Goal: Answer question/provide support: Share knowledge or assist other users

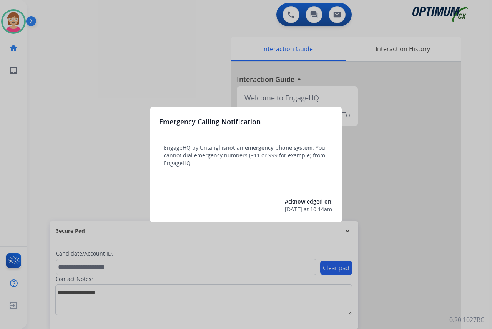
click at [65, 185] on div at bounding box center [246, 164] width 492 height 329
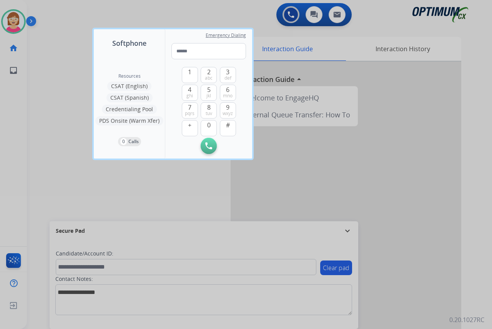
drag, startPoint x: 66, startPoint y: 185, endPoint x: 42, endPoint y: 199, distance: 28.3
click at [42, 199] on div at bounding box center [246, 164] width 492 height 329
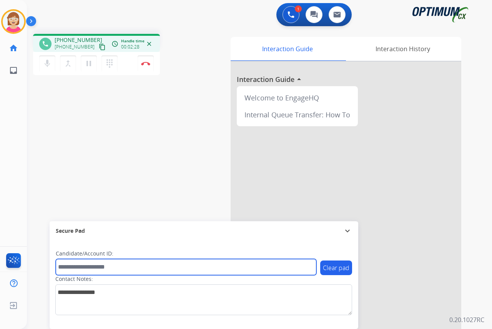
click at [76, 271] on input "text" at bounding box center [186, 267] width 261 height 16
type input "*******"
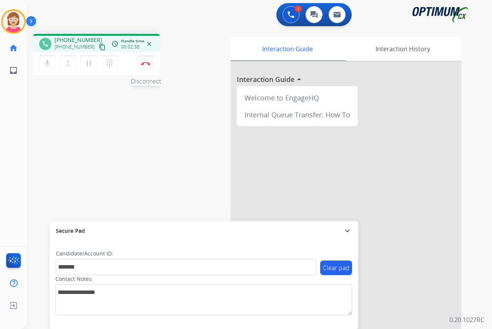
click at [145, 63] on img at bounding box center [145, 64] width 9 height 4
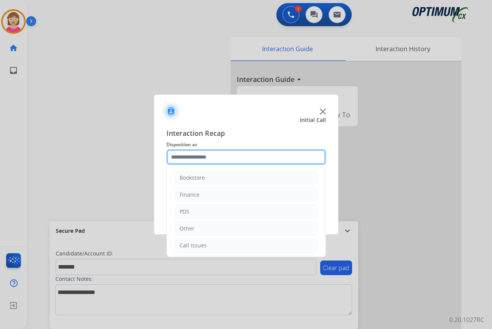
click at [185, 157] on input "text" at bounding box center [246, 156] width 160 height 15
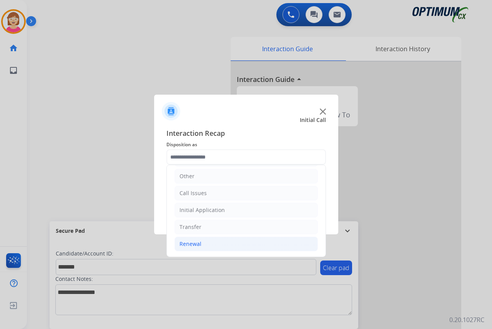
click at [196, 241] on div "Renewal" at bounding box center [191, 244] width 22 height 8
click at [198, 242] on div "Renewal" at bounding box center [191, 244] width 22 height 8
click at [197, 245] on div "Renewal" at bounding box center [191, 244] width 22 height 8
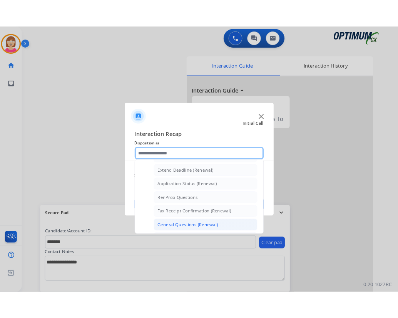
scroll to position [168, 0]
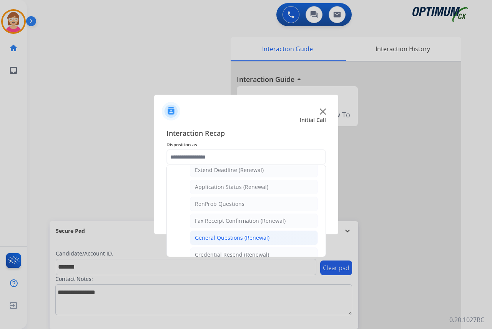
click at [219, 239] on div "General Questions (Renewal)" at bounding box center [232, 238] width 75 height 8
type input "**********"
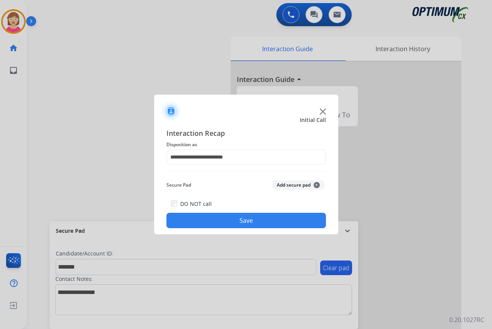
click at [315, 183] on span "+" at bounding box center [317, 185] width 6 height 6
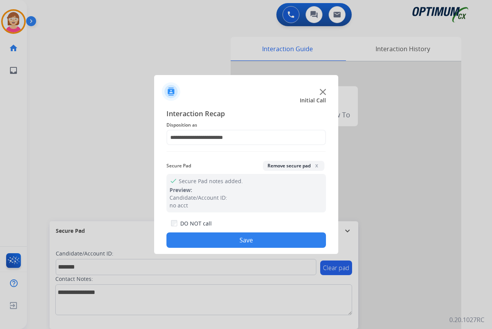
click at [193, 242] on button "Save" at bounding box center [246, 239] width 160 height 15
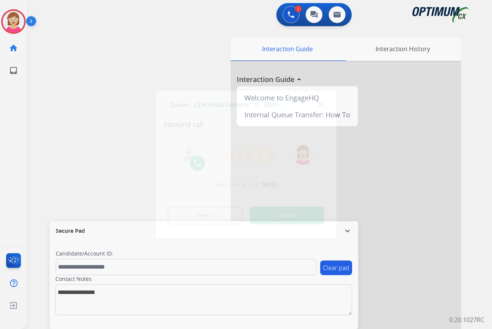
click at [4, 149] on div at bounding box center [246, 164] width 492 height 329
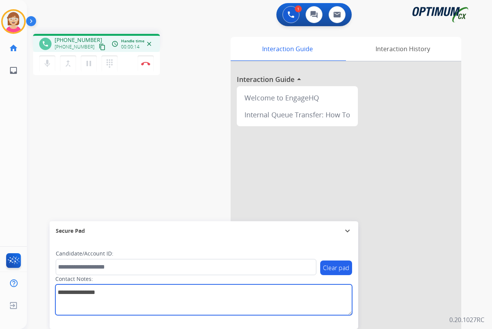
click at [62, 295] on textarea at bounding box center [203, 299] width 297 height 31
type textarea "********"
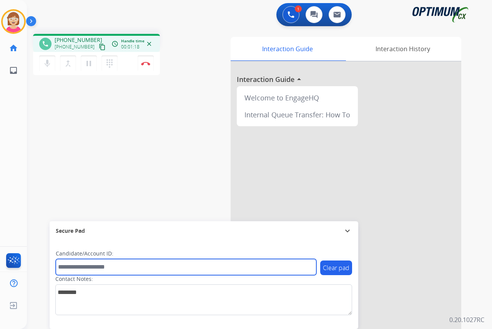
click at [65, 266] on input "text" at bounding box center [186, 267] width 261 height 16
type input "*******"
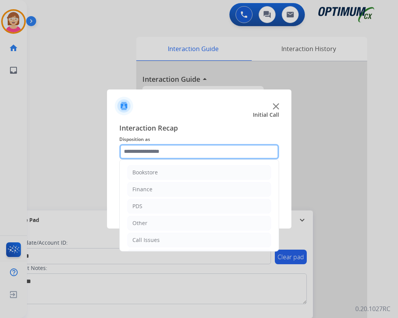
click at [130, 152] on input "text" at bounding box center [199, 151] width 160 height 15
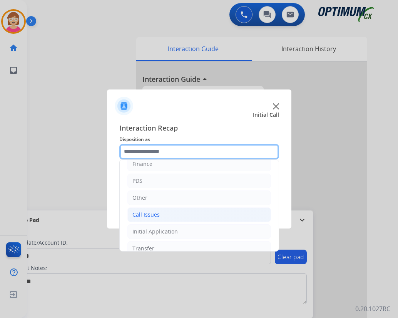
scroll to position [52, 0]
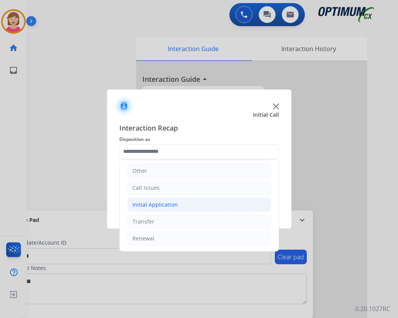
click at [150, 204] on div "Initial Application" at bounding box center [154, 205] width 45 height 8
click at [173, 221] on div "Credential Resend (Initial application)" at bounding box center [196, 222] width 97 height 8
type input "**********"
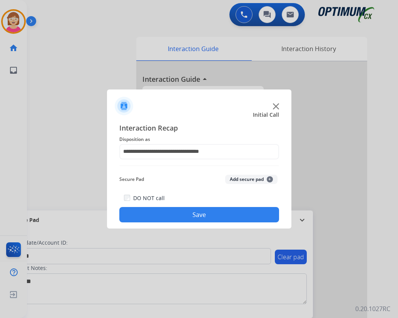
drag, startPoint x: 173, startPoint y: 221, endPoint x: 156, endPoint y: 169, distance: 55.0
click at [156, 169] on div "**********" at bounding box center [199, 173] width 160 height 100
click at [269, 178] on span "+" at bounding box center [269, 179] width 6 height 6
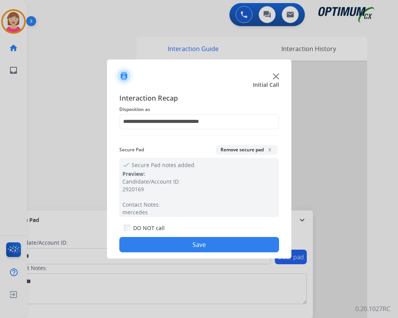
click at [153, 244] on button "Save" at bounding box center [199, 244] width 160 height 15
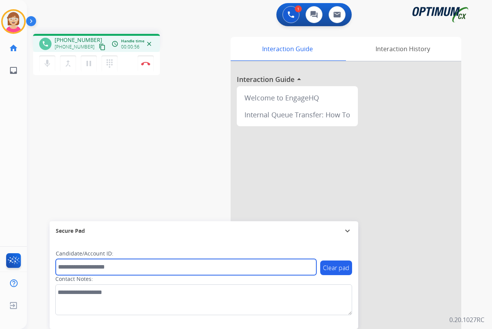
click at [68, 267] on input "text" at bounding box center [186, 267] width 261 height 16
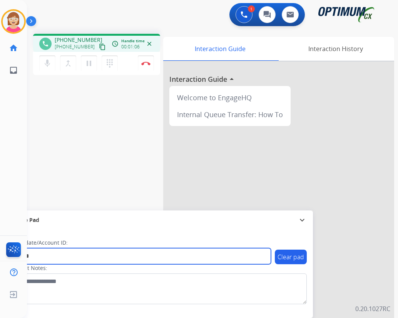
type input "*******"
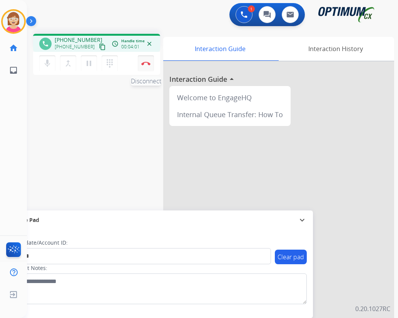
click at [145, 63] on img at bounding box center [145, 64] width 9 height 4
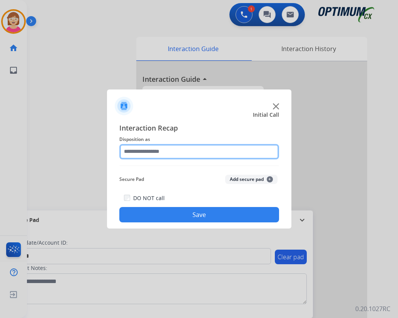
click at [132, 155] on input "text" at bounding box center [199, 151] width 160 height 15
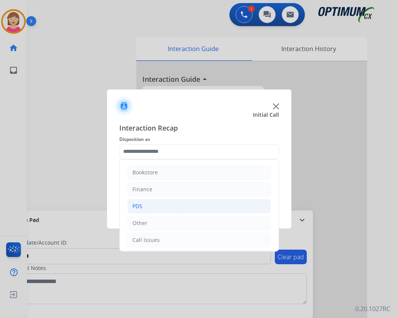
click at [146, 207] on li "PDS" at bounding box center [198, 206] width 143 height 15
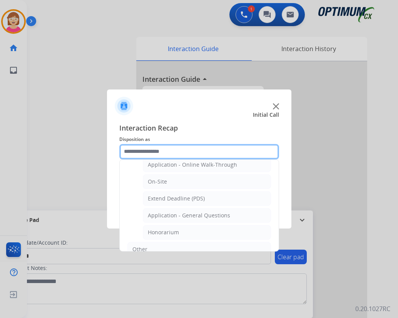
scroll to position [231, 0]
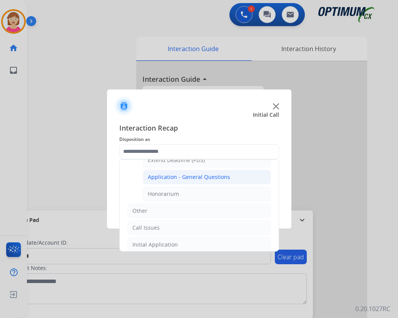
click at [174, 176] on div "Application - General Questions" at bounding box center [189, 177] width 82 height 8
type input "**********"
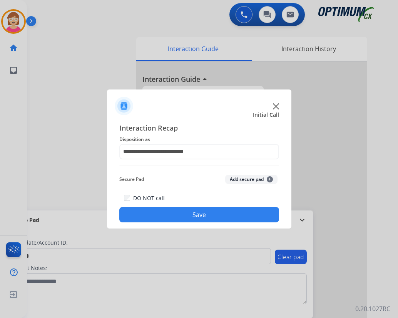
click at [266, 179] on button "Add secure pad +" at bounding box center [251, 179] width 52 height 9
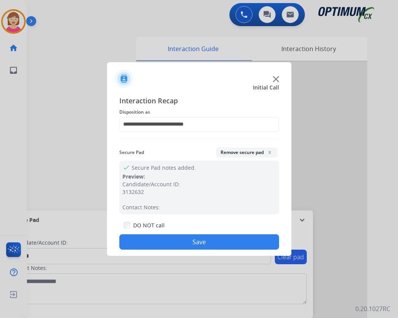
click at [168, 241] on button "Save" at bounding box center [199, 242] width 160 height 15
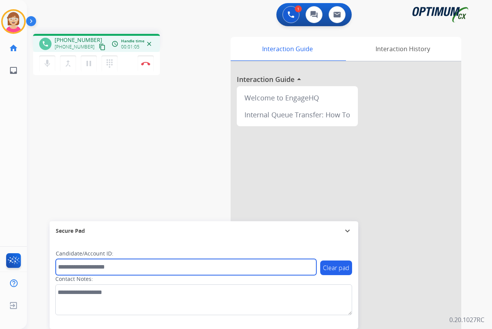
click at [69, 268] on input "text" at bounding box center [186, 267] width 261 height 16
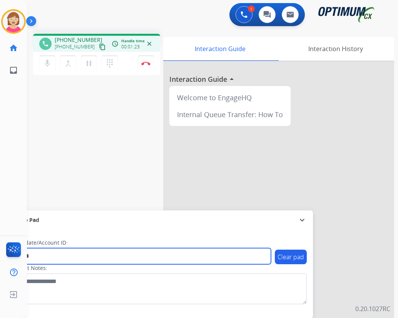
type input "*******"
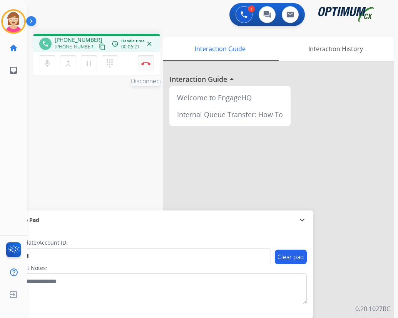
click at [147, 63] on img at bounding box center [145, 64] width 9 height 4
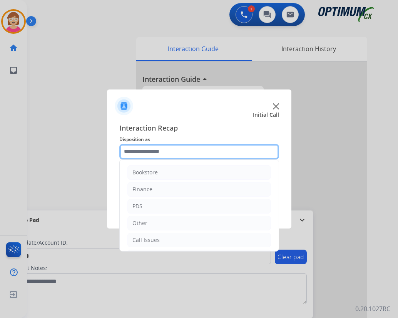
drag, startPoint x: 147, startPoint y: 63, endPoint x: 129, endPoint y: 150, distance: 89.4
click at [129, 150] on input "text" at bounding box center [199, 151] width 160 height 15
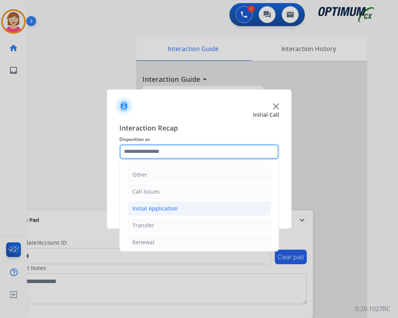
scroll to position [52, 0]
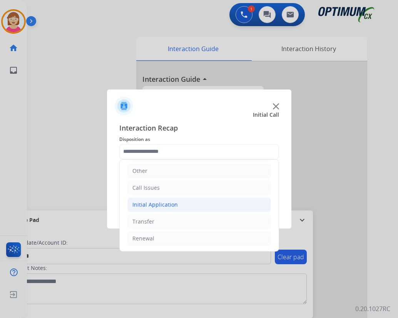
click at [160, 205] on div "Initial Application" at bounding box center [154, 205] width 45 height 8
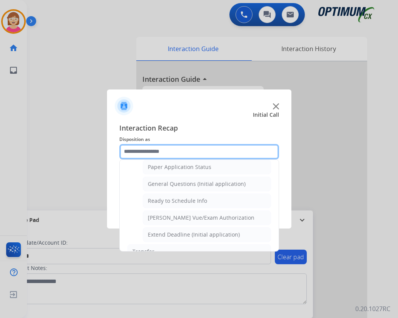
scroll to position [437, 0]
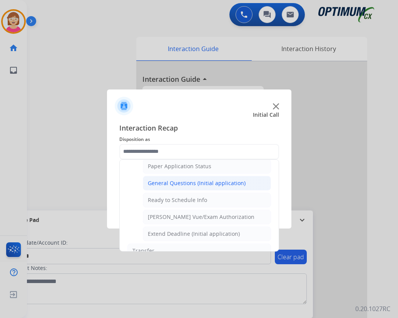
click at [181, 183] on div "General Questions (Initial application)" at bounding box center [197, 184] width 98 height 8
type input "**********"
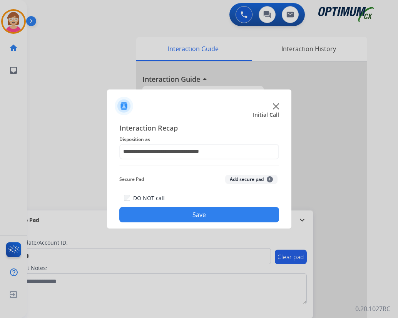
click at [270, 178] on span "+" at bounding box center [269, 179] width 6 height 6
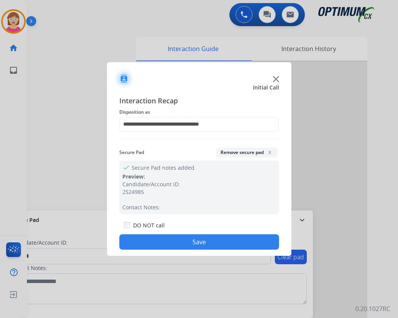
click at [164, 241] on button "Save" at bounding box center [199, 242] width 160 height 15
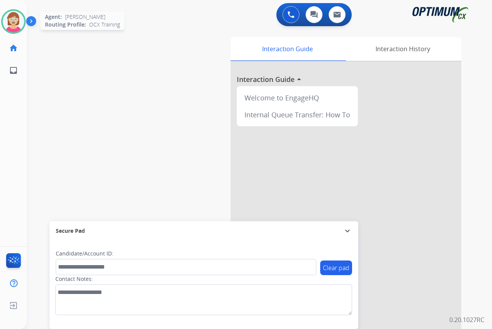
click at [11, 21] on img at bounding box center [14, 22] width 22 height 22
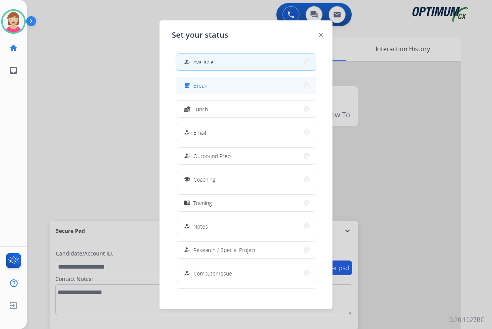
click at [219, 84] on button "free_breakfast Break" at bounding box center [246, 85] width 140 height 17
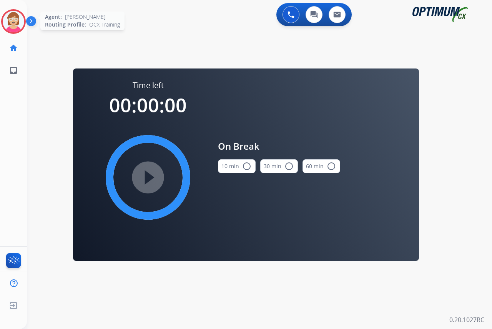
click at [18, 22] on img at bounding box center [14, 22] width 22 height 22
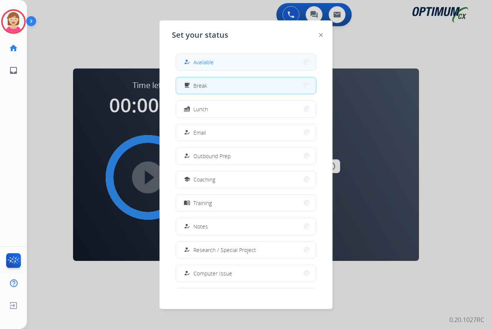
click at [207, 61] on span "Available" at bounding box center [203, 62] width 20 height 8
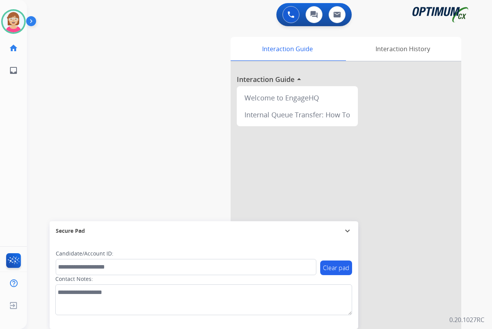
click at [11, 146] on div "[PERSON_NAME] Available Edit Avatar Agent: [PERSON_NAME] Profile: OCX Training …" at bounding box center [13, 164] width 27 height 329
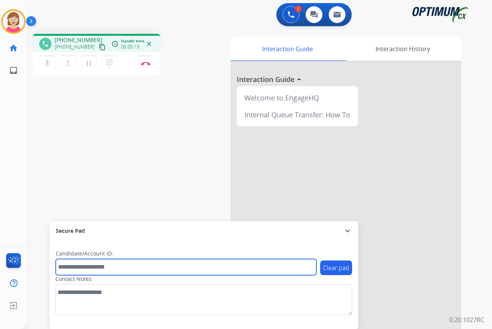
click at [69, 266] on input "text" at bounding box center [186, 267] width 261 height 16
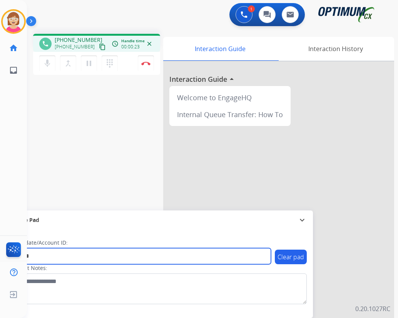
type input "*******"
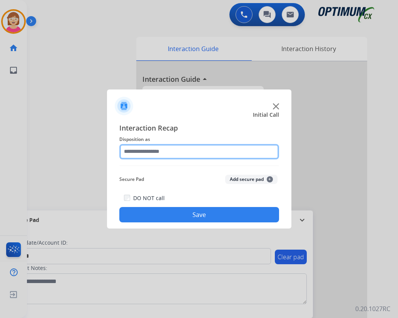
click at [132, 152] on input "text" at bounding box center [199, 151] width 160 height 15
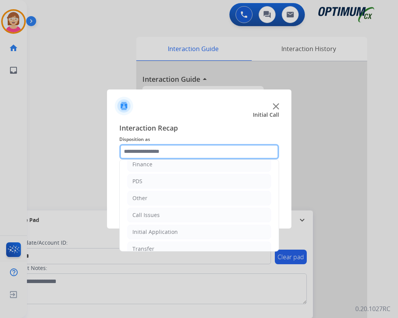
scroll to position [52, 0]
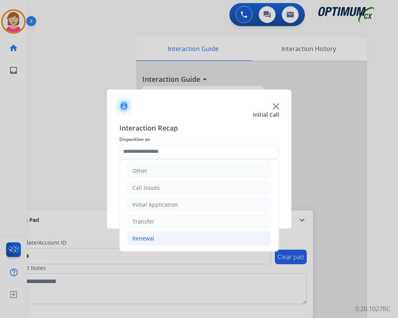
click at [151, 239] on div "Renewal" at bounding box center [143, 239] width 22 height 8
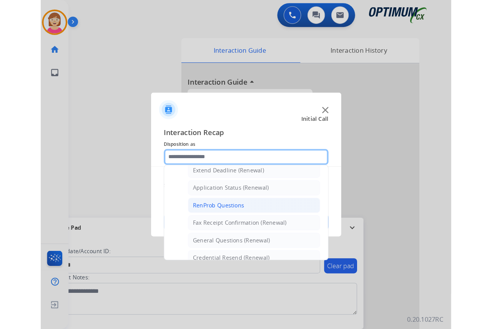
scroll to position [206, 0]
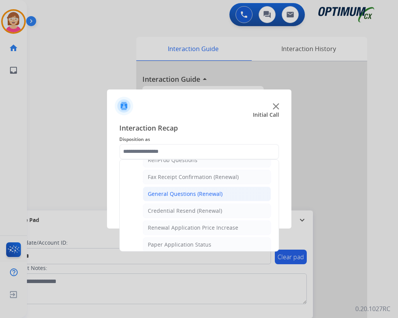
click at [176, 193] on div "General Questions (Renewal)" at bounding box center [185, 194] width 75 height 8
type input "**********"
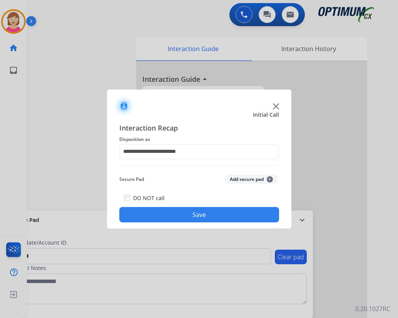
click at [268, 179] on span "+" at bounding box center [269, 179] width 6 height 6
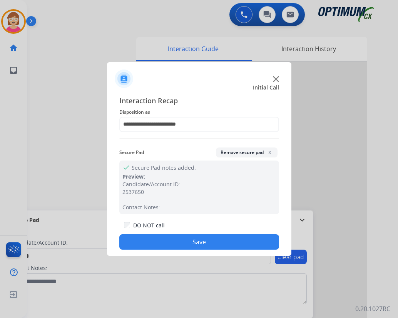
drag, startPoint x: 173, startPoint y: 240, endPoint x: 155, endPoint y: 244, distance: 18.6
click at [155, 244] on button "Save" at bounding box center [199, 242] width 160 height 15
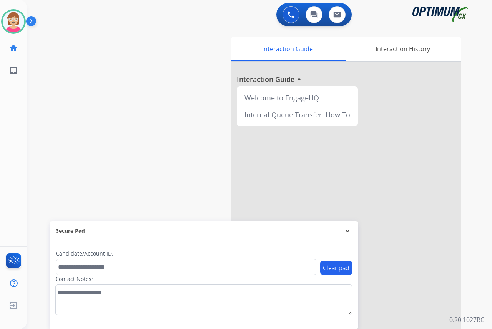
click at [17, 145] on div "[PERSON_NAME] Available Edit Avatar Agent: [PERSON_NAME] Profile: OCX Training …" at bounding box center [13, 164] width 27 height 329
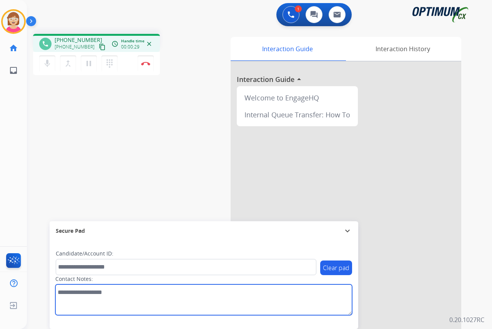
click at [68, 293] on textarea at bounding box center [203, 299] width 297 height 31
type textarea "********"
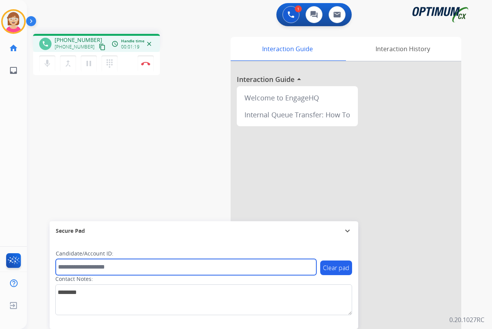
click at [69, 265] on input "text" at bounding box center [186, 267] width 261 height 16
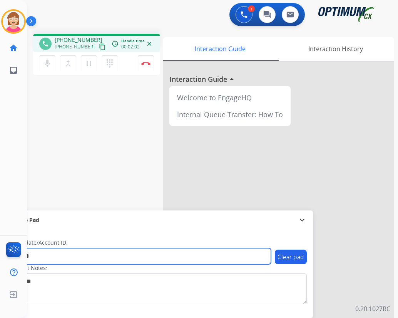
type input "*******"
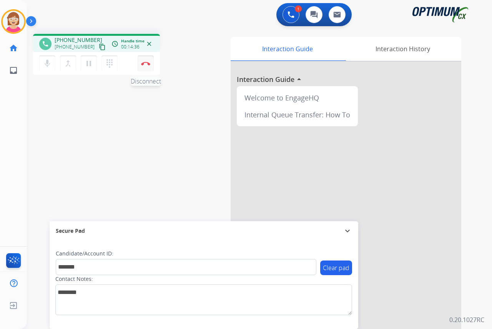
click at [144, 62] on img at bounding box center [145, 64] width 9 height 4
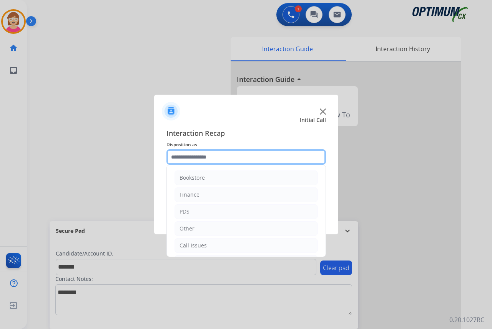
click at [180, 155] on input "text" at bounding box center [246, 156] width 160 height 15
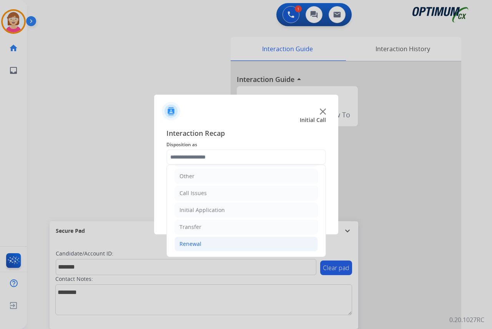
click at [192, 243] on div "Renewal" at bounding box center [191, 244] width 22 height 8
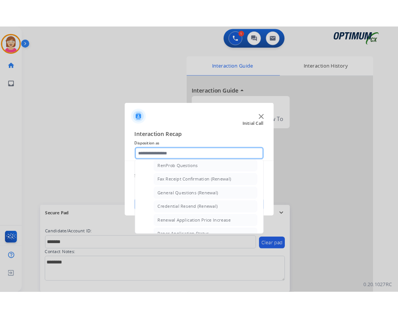
scroll to position [206, 0]
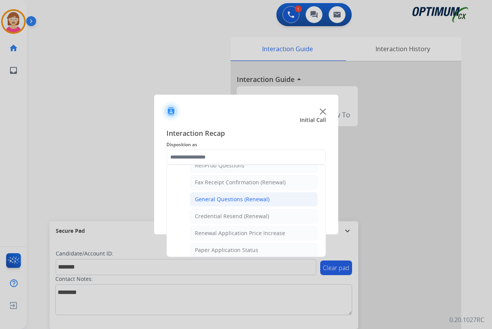
click at [229, 198] on div "General Questions (Renewal)" at bounding box center [232, 199] width 75 height 8
type input "**********"
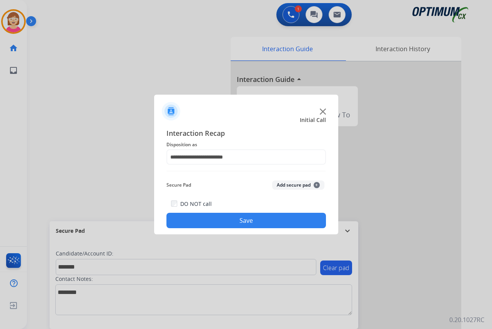
click at [317, 184] on span "+" at bounding box center [317, 185] width 6 height 6
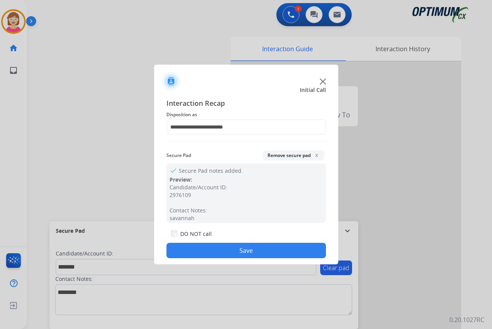
click at [213, 248] on button "Save" at bounding box center [246, 250] width 160 height 15
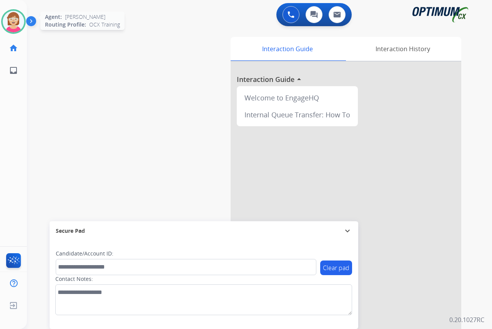
click at [15, 29] on img at bounding box center [14, 22] width 22 height 22
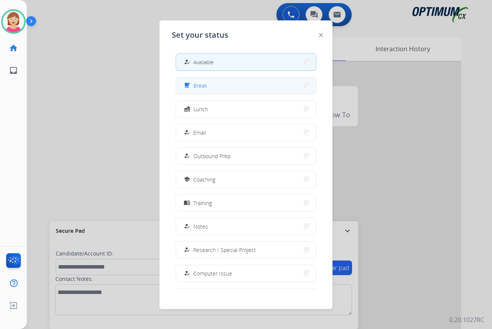
click at [210, 84] on button "free_breakfast Break" at bounding box center [246, 85] width 140 height 17
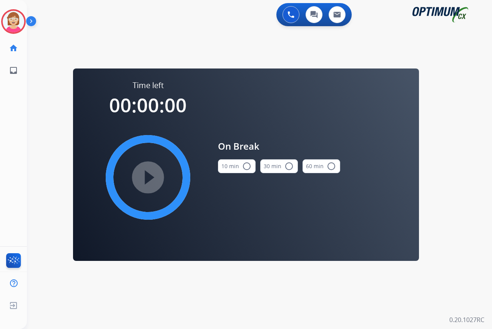
click at [246, 167] on mat-icon "radio_button_unchecked" at bounding box center [246, 165] width 9 height 9
click at [145, 179] on mat-icon "play_circle_filled" at bounding box center [147, 177] width 9 height 9
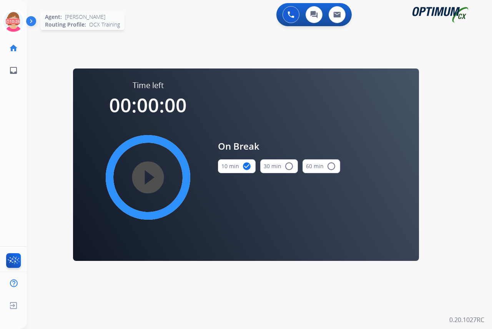
click at [15, 16] on icon at bounding box center [13, 21] width 25 height 25
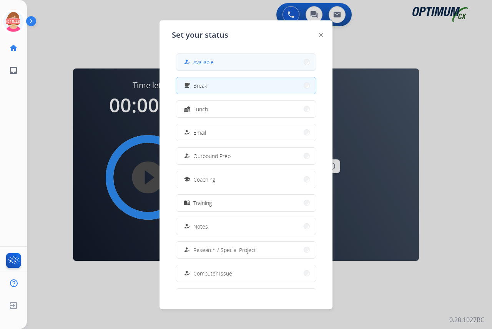
click at [196, 61] on span "Available" at bounding box center [203, 62] width 20 height 8
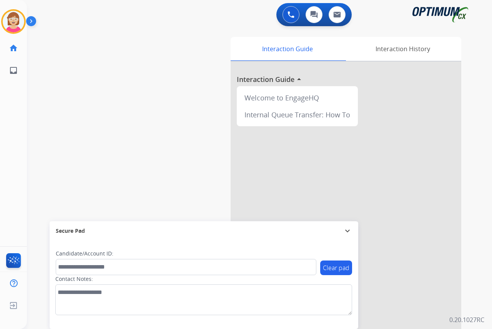
click at [12, 128] on div "[PERSON_NAME] Available Edit Avatar Agent: [PERSON_NAME] Profile: OCX Training …" at bounding box center [13, 164] width 27 height 329
click at [8, 102] on div "[PERSON_NAME] Available Edit Avatar Agent: [PERSON_NAME] Profile: OCX Training …" at bounding box center [13, 164] width 27 height 329
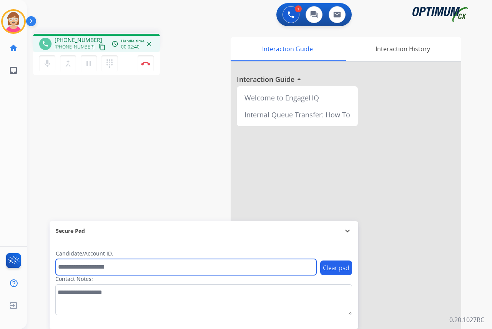
click at [73, 266] on input "text" at bounding box center [186, 267] width 261 height 16
type input "*******"
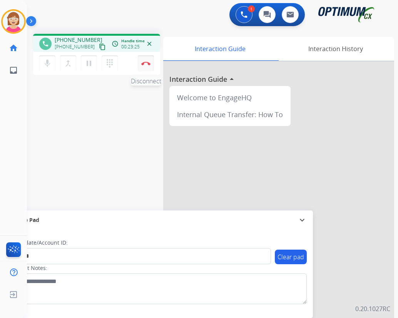
click at [146, 62] on img at bounding box center [145, 64] width 9 height 4
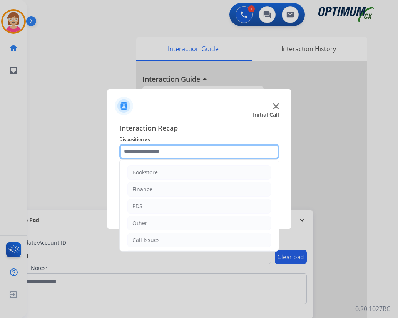
click at [128, 151] on input "text" at bounding box center [199, 151] width 160 height 15
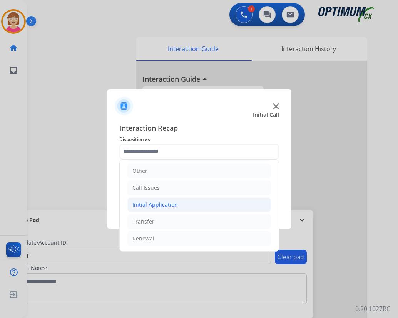
click at [155, 203] on div "Initial Application" at bounding box center [154, 205] width 45 height 8
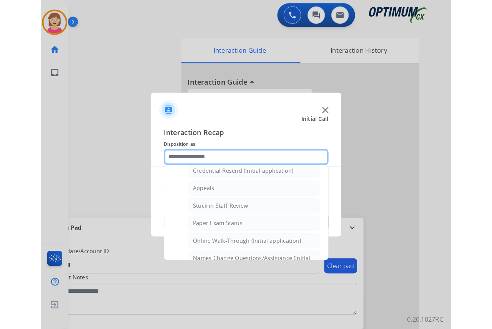
scroll to position [91, 0]
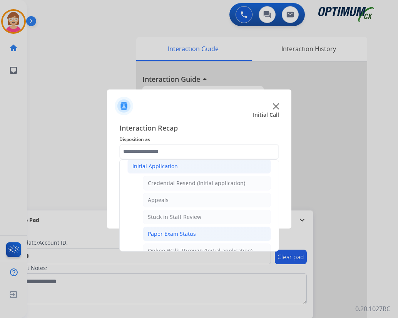
click at [171, 233] on div "Paper Exam Status" at bounding box center [172, 234] width 48 height 8
type input "**********"
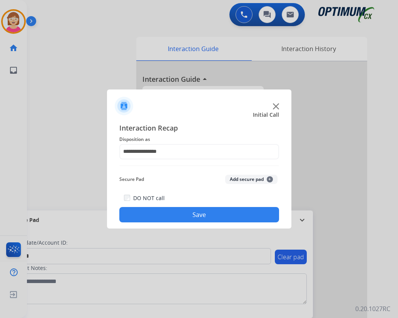
click at [269, 179] on span "+" at bounding box center [269, 179] width 6 height 6
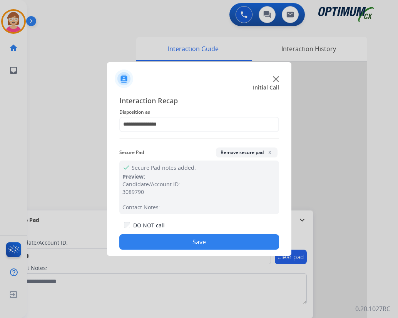
click at [146, 243] on button "Save" at bounding box center [199, 242] width 160 height 15
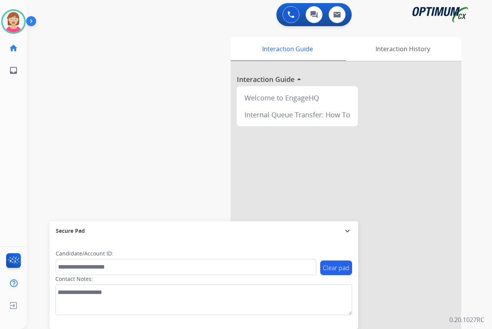
click at [15, 131] on div "[PERSON_NAME] Available Edit Avatar Agent: [PERSON_NAME] Profile: OCX Training …" at bounding box center [13, 164] width 27 height 329
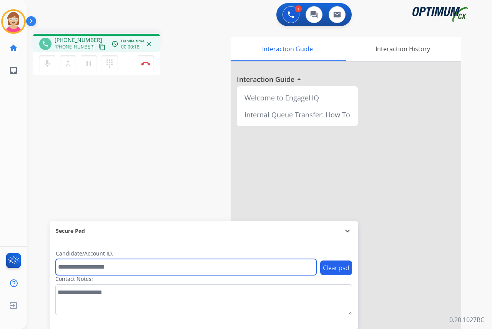
click at [70, 266] on input "text" at bounding box center [186, 267] width 261 height 16
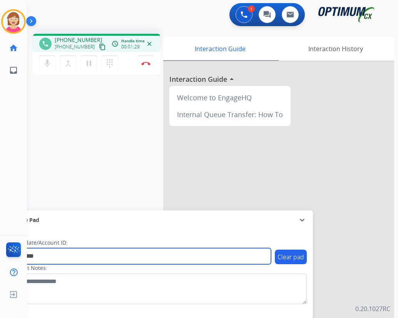
type input "*********"
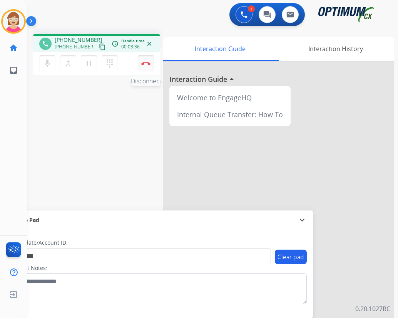
click at [145, 63] on img at bounding box center [145, 64] width 9 height 4
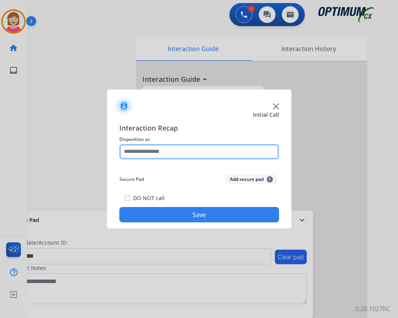
click at [141, 150] on input "text" at bounding box center [199, 151] width 160 height 15
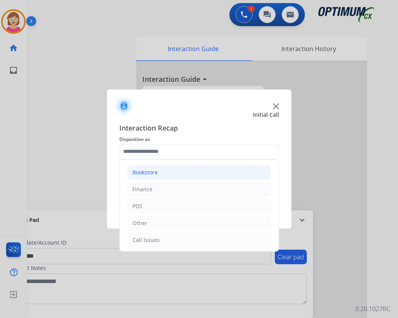
click at [155, 173] on div "Bookstore" at bounding box center [144, 173] width 25 height 8
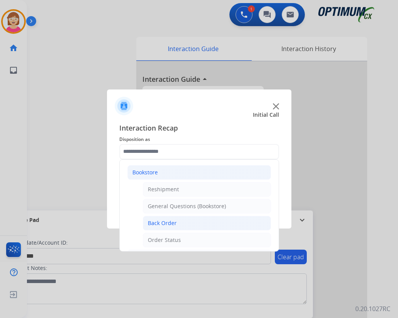
click at [168, 223] on div "Back Order" at bounding box center [162, 224] width 29 height 8
type input "**********"
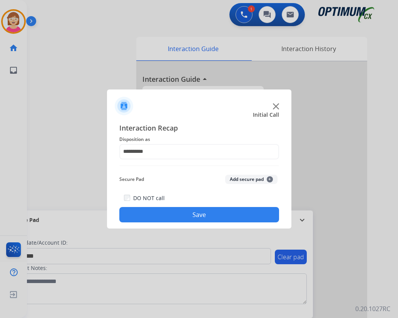
click at [271, 178] on button "Add secure pad +" at bounding box center [251, 179] width 52 height 9
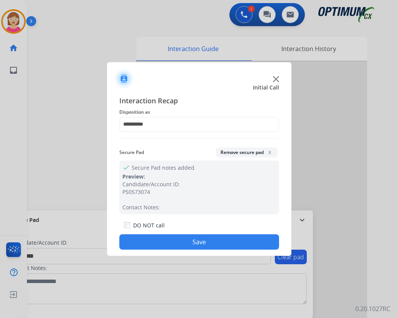
click at [165, 239] on button "Save" at bounding box center [199, 242] width 160 height 15
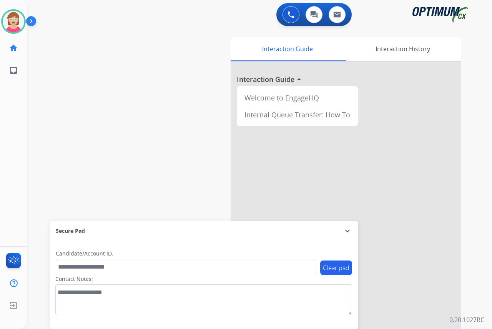
click at [9, 123] on div "[PERSON_NAME] Available Edit Avatar Agent: [PERSON_NAME] Profile: OCX Training …" at bounding box center [13, 164] width 27 height 329
click at [16, 136] on div "[PERSON_NAME] Available Edit Avatar Agent: [PERSON_NAME] Profile: OCX Training …" at bounding box center [13, 164] width 27 height 329
click at [7, 116] on div "[PERSON_NAME] Available Edit Avatar Agent: [PERSON_NAME] Profile: OCX Training …" at bounding box center [13, 164] width 27 height 329
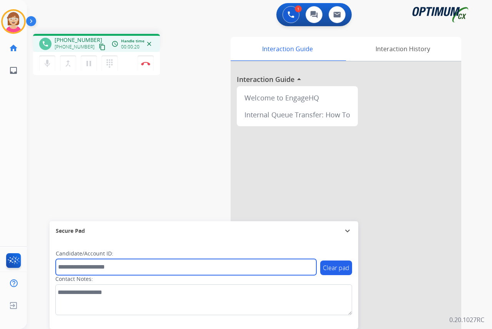
click at [68, 269] on input "text" at bounding box center [186, 267] width 261 height 16
drag, startPoint x: 33, startPoint y: 248, endPoint x: 60, endPoint y: 266, distance: 32.5
click at [60, 266] on input "text" at bounding box center [186, 267] width 261 height 16
type input "*******"
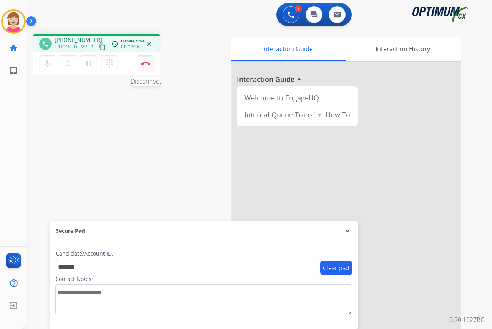
click at [147, 63] on img at bounding box center [145, 64] width 9 height 4
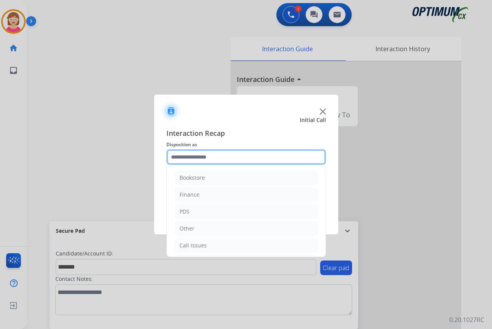
click at [179, 157] on input "text" at bounding box center [246, 156] width 160 height 15
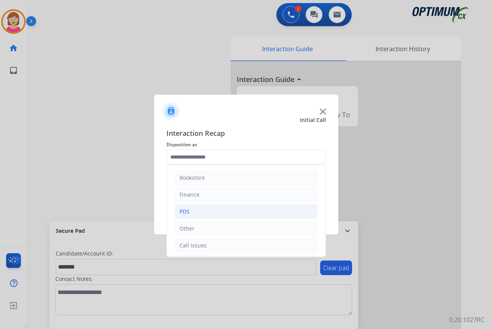
click at [198, 212] on li "PDS" at bounding box center [246, 211] width 143 height 15
drag, startPoint x: 198, startPoint y: 212, endPoint x: 184, endPoint y: 210, distance: 14.0
click at [184, 210] on div "PDS" at bounding box center [185, 212] width 10 height 8
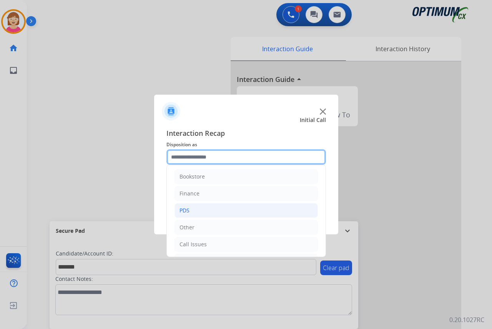
scroll to position [0, 0]
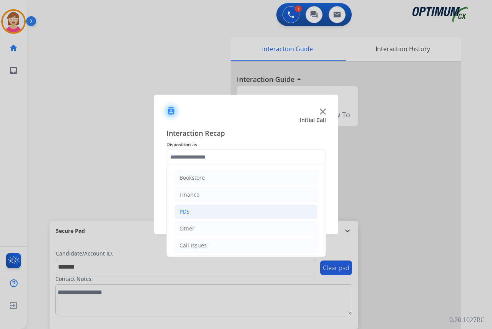
click at [186, 211] on div "PDS" at bounding box center [185, 212] width 10 height 8
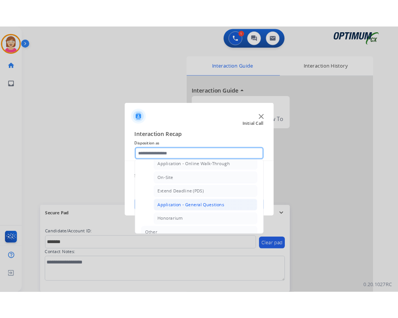
scroll to position [154, 0]
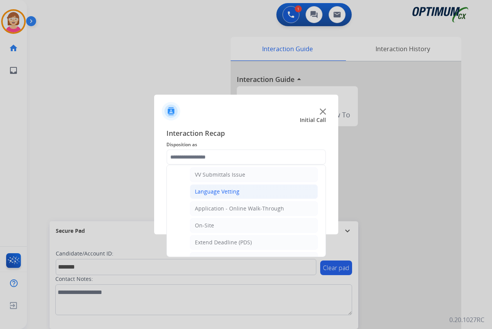
click at [222, 189] on div "Language Vetting" at bounding box center [217, 192] width 45 height 8
type input "**********"
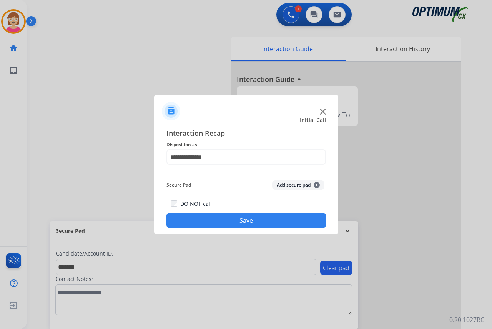
click at [318, 183] on button "Add secure pad +" at bounding box center [298, 184] width 52 height 9
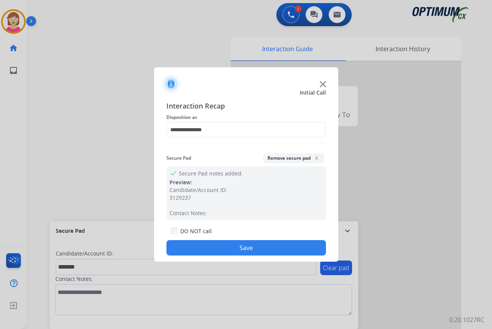
click at [207, 247] on button "Save" at bounding box center [246, 247] width 160 height 15
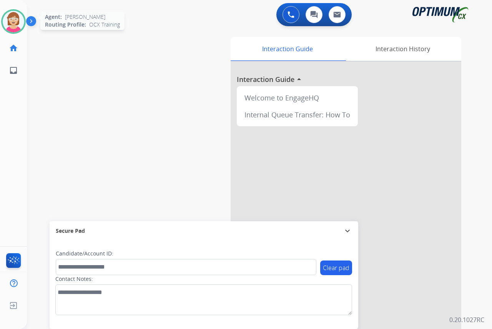
click at [14, 17] on img at bounding box center [14, 22] width 22 height 22
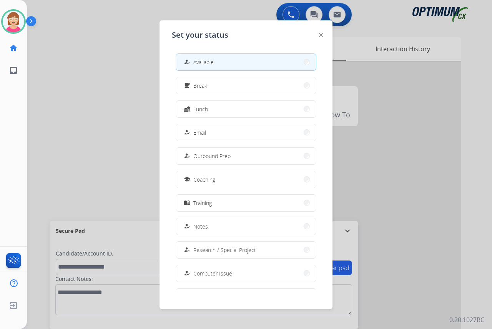
drag, startPoint x: 220, startPoint y: 112, endPoint x: 207, endPoint y: 112, distance: 13.1
click at [219, 112] on button "fastfood Lunch" at bounding box center [246, 109] width 140 height 17
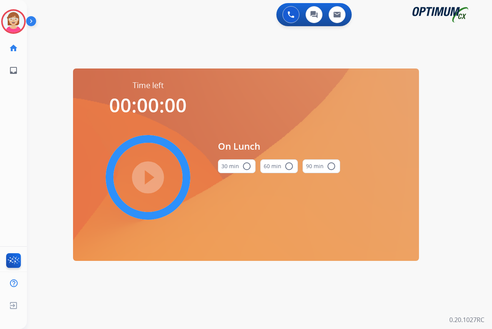
drag, startPoint x: 246, startPoint y: 166, endPoint x: 241, endPoint y: 165, distance: 5.1
click at [245, 166] on mat-icon "radio_button_unchecked" at bounding box center [246, 165] width 9 height 9
click at [150, 176] on mat-icon "play_circle_filled" at bounding box center [147, 177] width 9 height 9
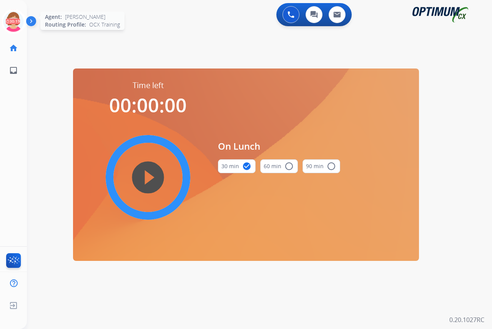
click at [13, 17] on icon at bounding box center [13, 21] width 25 height 25
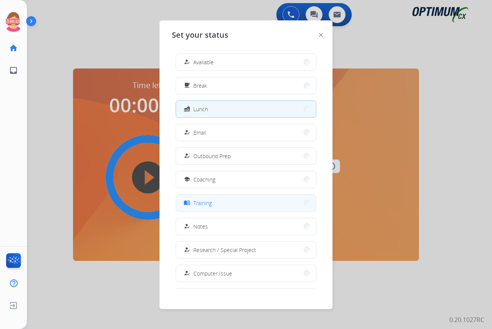
click at [207, 202] on span "Training" at bounding box center [202, 203] width 18 height 8
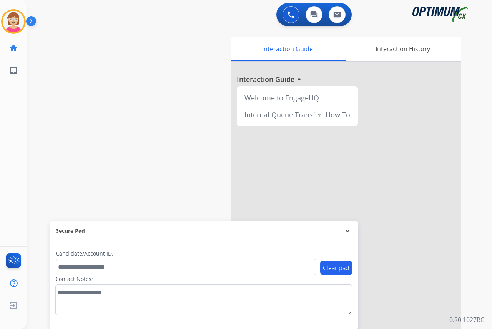
click at [9, 137] on div "[PERSON_NAME] Training Edit Avatar Agent: [PERSON_NAME] Profile: OCX Training h…" at bounding box center [13, 164] width 27 height 329
click at [13, 19] on img at bounding box center [14, 22] width 22 height 22
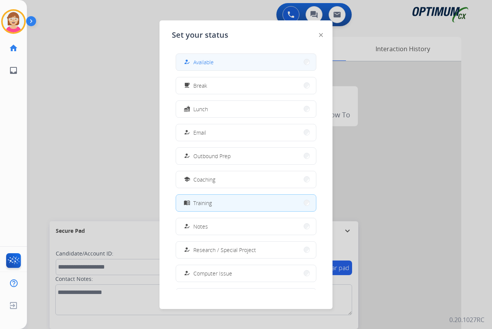
click at [217, 63] on button "how_to_reg Available" at bounding box center [246, 62] width 140 height 17
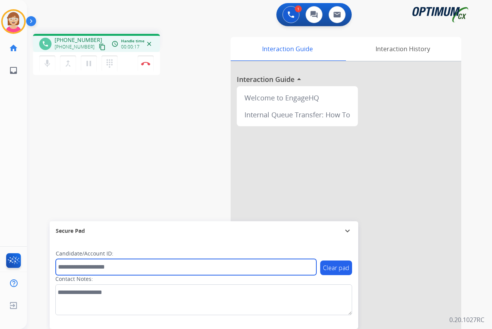
drag, startPoint x: 78, startPoint y: 268, endPoint x: 70, endPoint y: 263, distance: 9.5
click at [78, 268] on input "text" at bounding box center [186, 267] width 261 height 16
type input "*******"
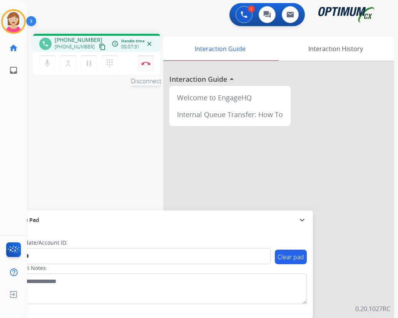
click at [147, 63] on img at bounding box center [145, 64] width 9 height 4
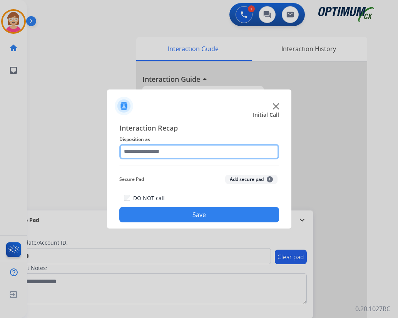
click at [142, 150] on input "text" at bounding box center [199, 151] width 160 height 15
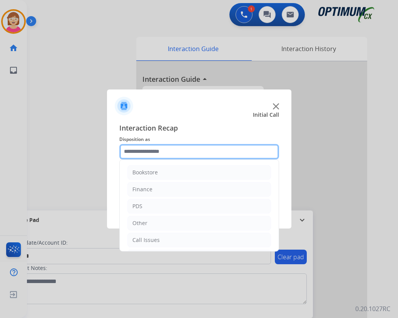
click at [142, 150] on input "text" at bounding box center [199, 151] width 160 height 15
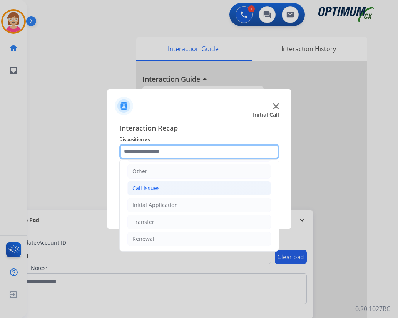
scroll to position [52, 0]
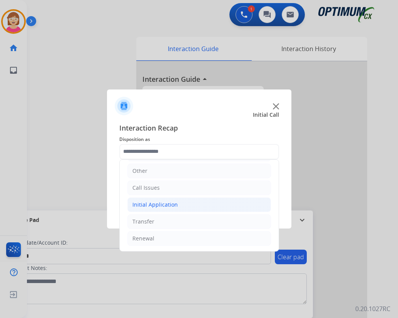
click at [166, 205] on div "Initial Application" at bounding box center [154, 205] width 45 height 8
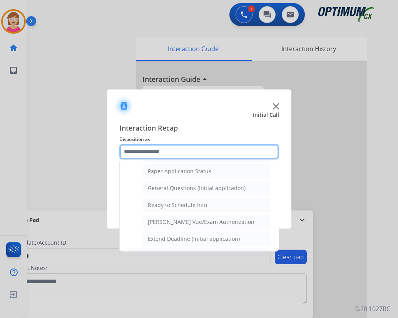
scroll to position [437, 0]
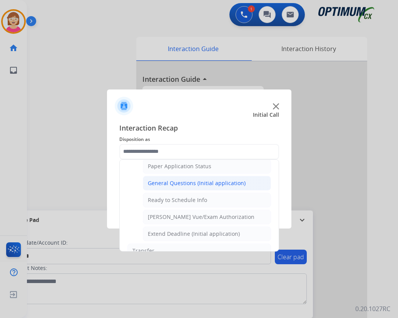
click at [190, 184] on div "General Questions (Initial application)" at bounding box center [197, 184] width 98 height 8
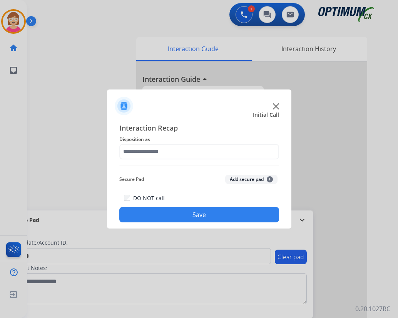
type input "**********"
click at [270, 180] on span "+" at bounding box center [269, 179] width 6 height 6
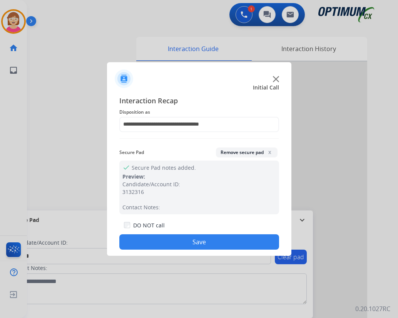
click at [151, 245] on button "Save" at bounding box center [199, 242] width 160 height 15
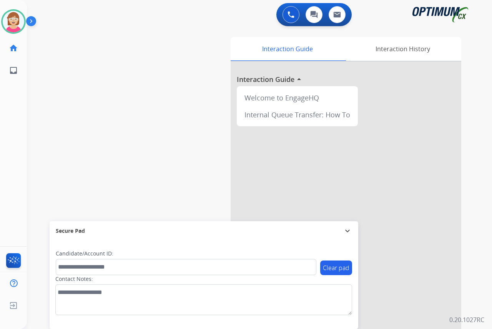
click at [9, 154] on div "[PERSON_NAME] Available Edit Avatar Agent: [PERSON_NAME] Profile: OCX Training …" at bounding box center [13, 164] width 27 height 329
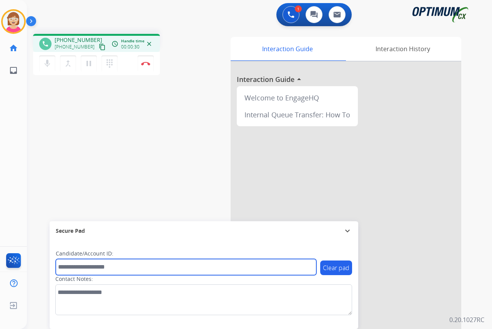
click at [72, 265] on input "text" at bounding box center [186, 267] width 261 height 16
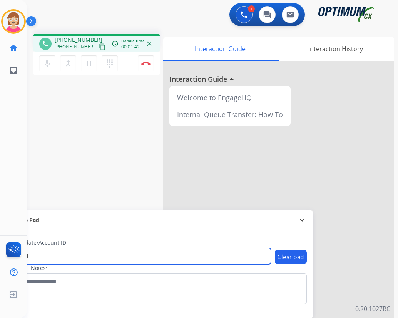
type input "*******"
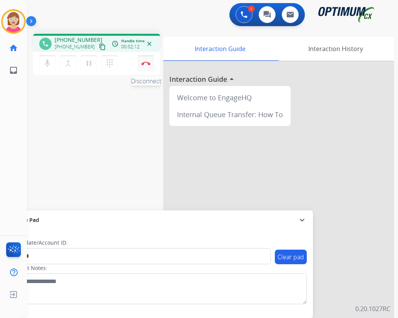
click at [146, 63] on img at bounding box center [145, 64] width 9 height 4
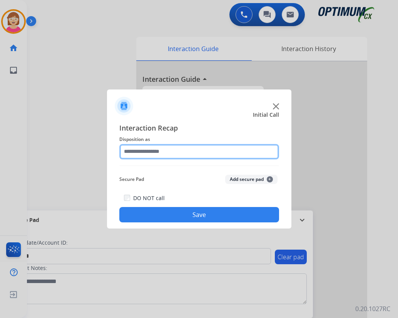
click at [134, 149] on input "text" at bounding box center [199, 151] width 160 height 15
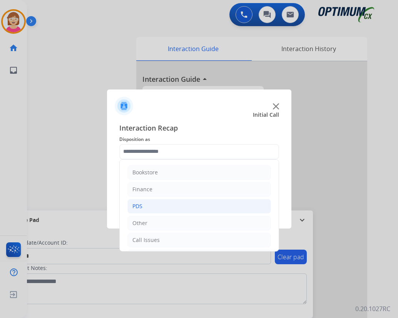
click at [144, 204] on li "PDS" at bounding box center [198, 206] width 143 height 15
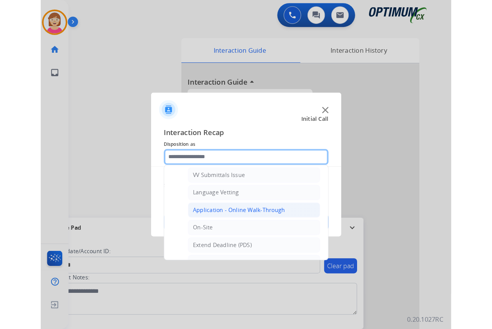
scroll to position [192, 0]
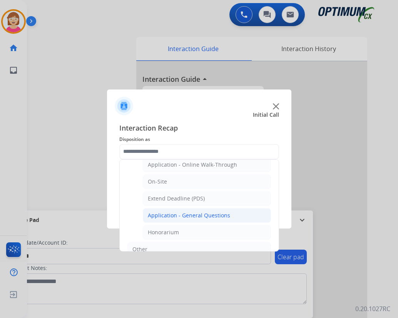
click at [190, 215] on div "Application - General Questions" at bounding box center [189, 216] width 82 height 8
type input "**********"
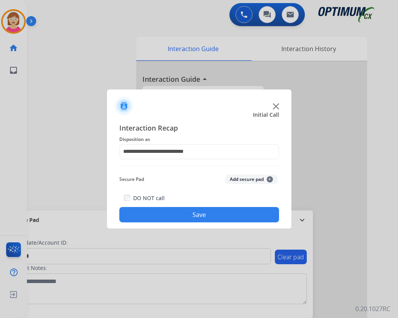
click at [268, 177] on span "+" at bounding box center [269, 179] width 6 height 6
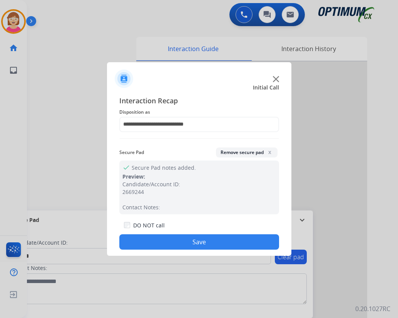
click at [162, 241] on button "Save" at bounding box center [199, 242] width 160 height 15
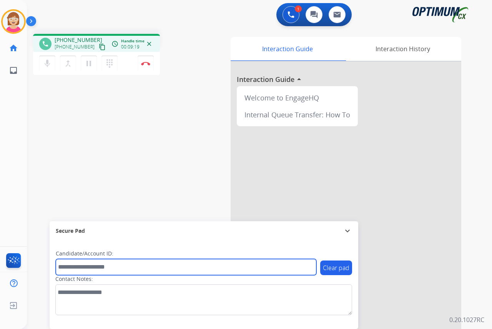
click at [68, 266] on input "text" at bounding box center [186, 267] width 261 height 16
type input "**********"
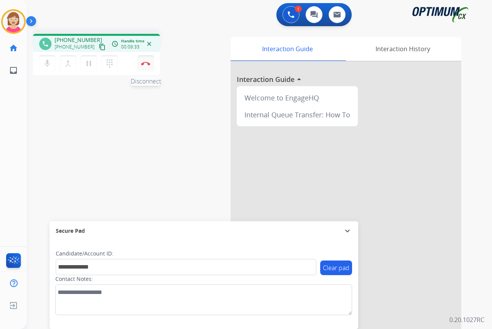
click at [147, 63] on img at bounding box center [145, 64] width 9 height 4
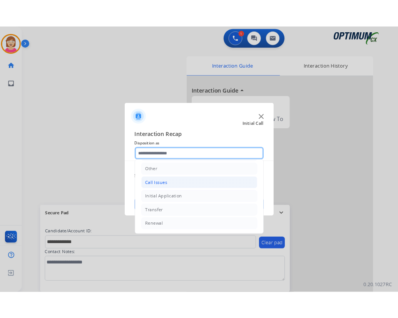
scroll to position [0, 0]
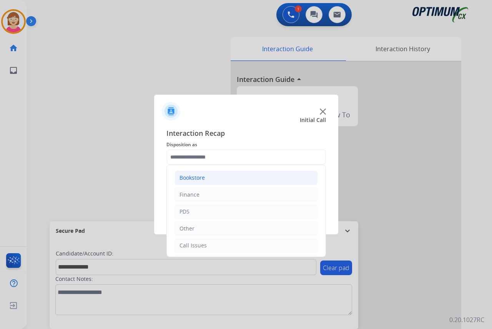
click at [189, 178] on div "Bookstore" at bounding box center [192, 178] width 25 height 8
click at [215, 212] on div "General Questions (Bookstore)" at bounding box center [234, 212] width 78 height 8
type input "**********"
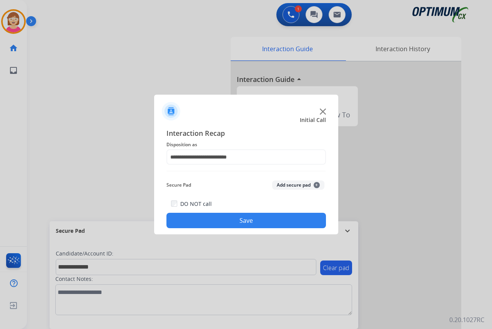
click at [316, 183] on span "+" at bounding box center [317, 185] width 6 height 6
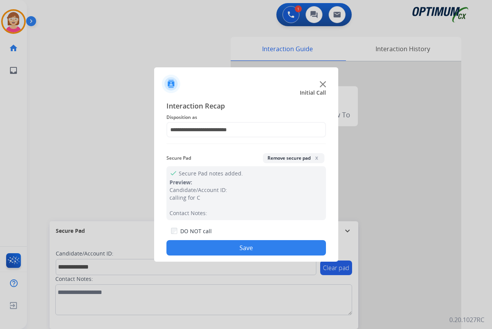
click at [202, 244] on button "Save" at bounding box center [246, 247] width 160 height 15
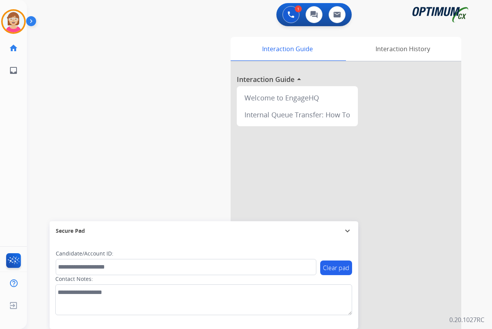
click at [11, 168] on div "[PERSON_NAME] AfterCallWork Edit Avatar Agent: [PERSON_NAME] Profile: OCX Train…" at bounding box center [13, 164] width 27 height 329
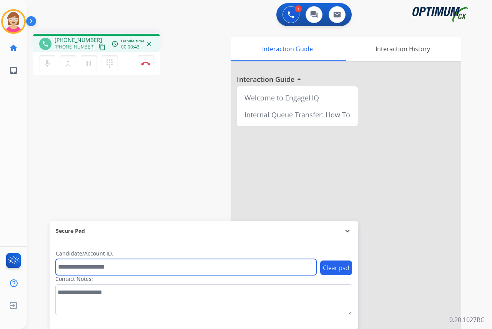
click at [71, 268] on input "text" at bounding box center [186, 267] width 261 height 16
drag, startPoint x: 71, startPoint y: 268, endPoint x: 61, endPoint y: 266, distance: 10.7
click at [62, 267] on input "text" at bounding box center [186, 267] width 261 height 16
type input "*******"
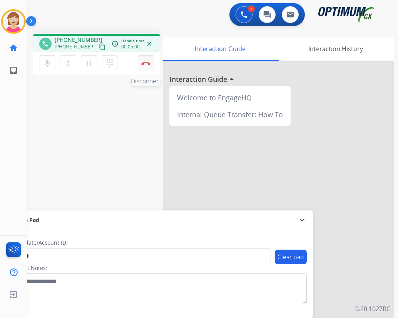
click at [145, 61] on button "Disconnect" at bounding box center [146, 63] width 16 height 16
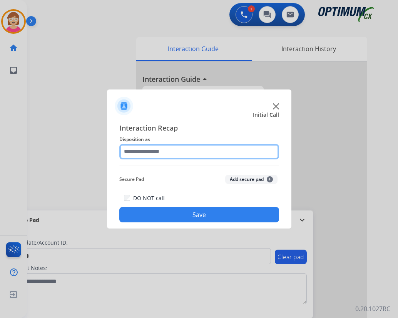
click at [133, 151] on input "text" at bounding box center [199, 151] width 160 height 15
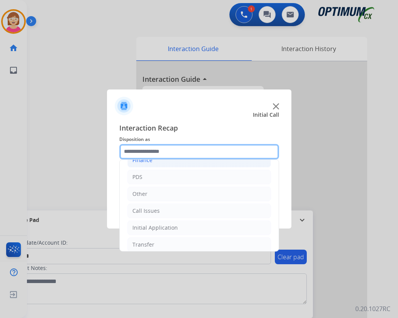
scroll to position [52, 0]
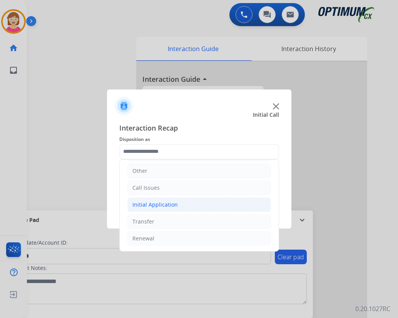
click at [156, 203] on div "Initial Application" at bounding box center [154, 205] width 45 height 8
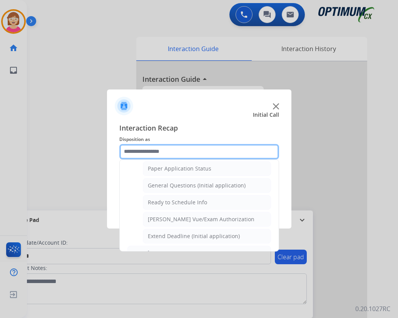
scroll to position [437, 0]
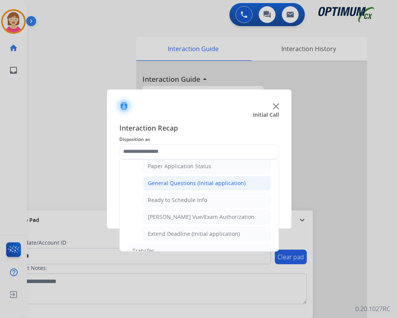
click at [169, 183] on div "General Questions (Initial application)" at bounding box center [197, 184] width 98 height 8
type input "**********"
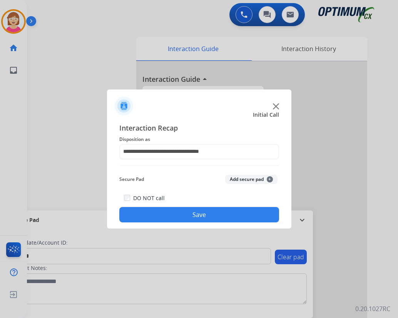
click at [268, 178] on span "+" at bounding box center [269, 179] width 6 height 6
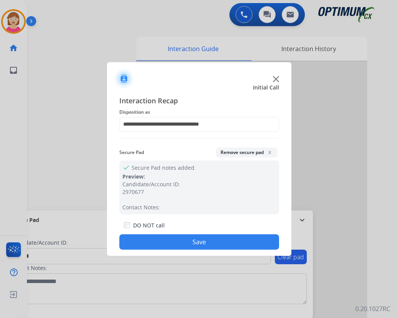
click at [151, 241] on button "Save" at bounding box center [199, 242] width 160 height 15
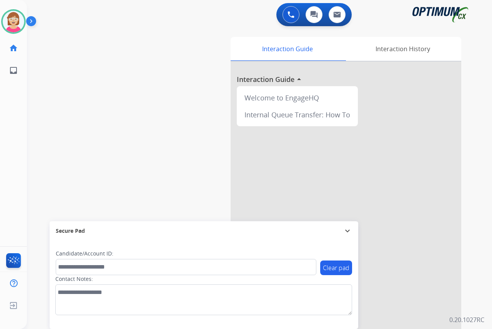
click at [14, 143] on div "[PERSON_NAME] Available Edit Avatar Agent: [PERSON_NAME] Profile: OCX Training …" at bounding box center [13, 164] width 27 height 329
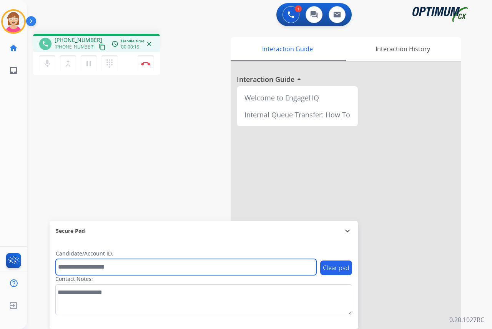
click at [67, 266] on input "text" at bounding box center [186, 267] width 261 height 16
click at [76, 268] on input "text" at bounding box center [186, 267] width 261 height 16
drag, startPoint x: 76, startPoint y: 268, endPoint x: 68, endPoint y: 264, distance: 8.4
click at [68, 264] on input "text" at bounding box center [186, 267] width 261 height 16
type input "*******"
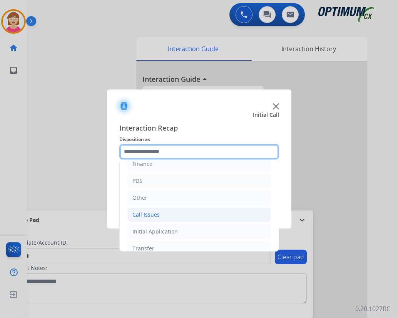
scroll to position [52, 0]
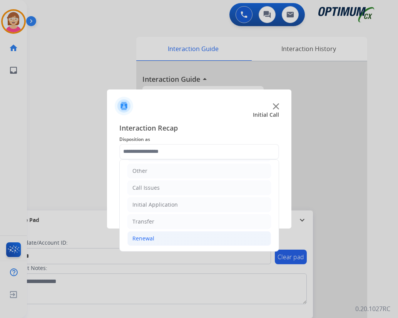
click at [149, 241] on div "Renewal" at bounding box center [143, 239] width 22 height 8
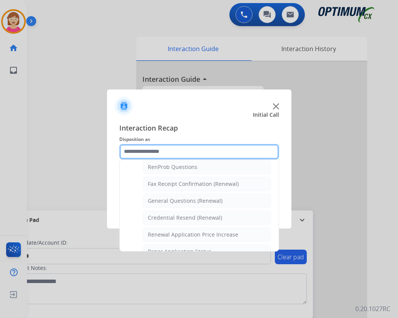
scroll to position [206, 0]
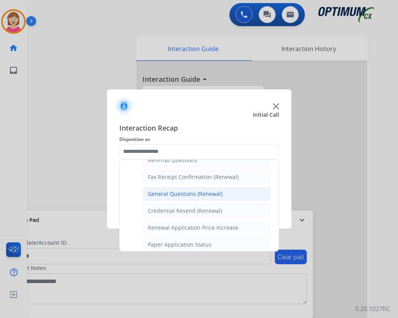
click at [168, 194] on div "General Questions (Renewal)" at bounding box center [185, 194] width 75 height 8
type input "**********"
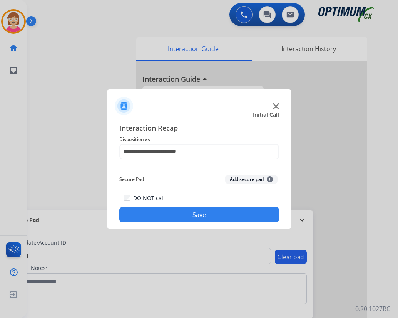
click at [269, 177] on span "+" at bounding box center [269, 179] width 6 height 6
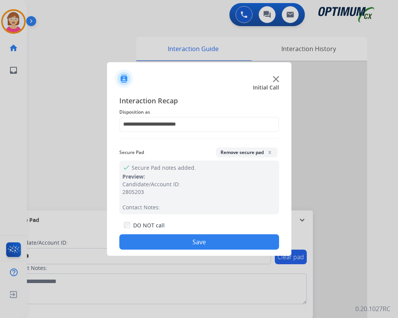
click at [140, 240] on button "Save" at bounding box center [199, 242] width 160 height 15
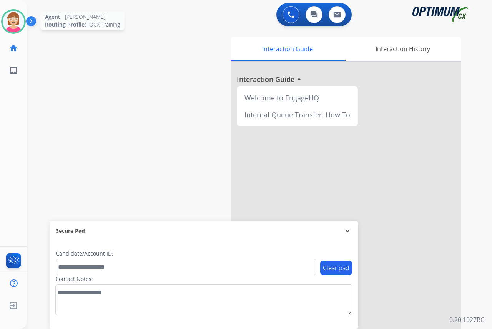
click at [12, 18] on img at bounding box center [14, 22] width 22 height 22
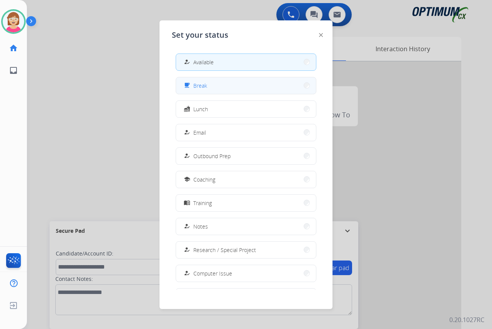
click at [223, 85] on button "free_breakfast Break" at bounding box center [246, 85] width 140 height 17
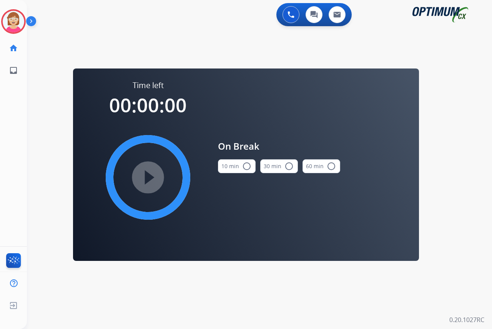
click at [247, 163] on mat-icon "radio_button_unchecked" at bounding box center [246, 165] width 9 height 9
click at [148, 175] on mat-icon "play_circle_filled" at bounding box center [147, 177] width 9 height 9
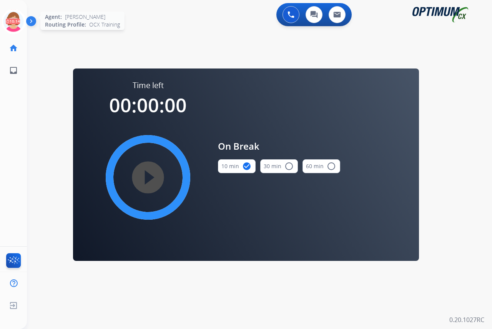
click at [14, 15] on icon at bounding box center [13, 21] width 25 height 25
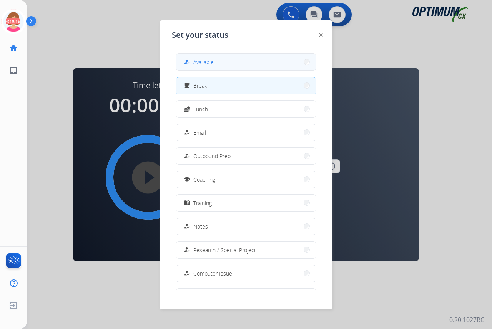
click at [197, 62] on span "Available" at bounding box center [203, 62] width 20 height 8
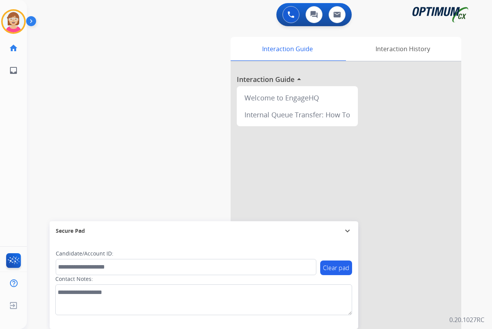
click at [9, 122] on div "[PERSON_NAME] Available Edit Avatar Agent: [PERSON_NAME] Profile: OCX Training …" at bounding box center [13, 164] width 27 height 329
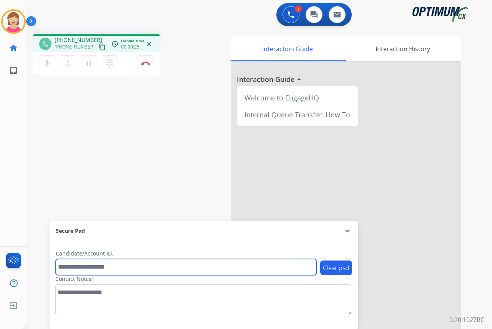
click at [71, 265] on input "text" at bounding box center [186, 267] width 261 height 16
click at [69, 267] on input "text" at bounding box center [186, 267] width 261 height 16
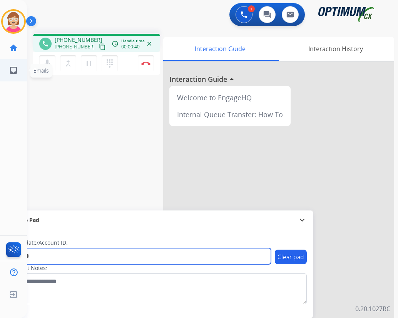
type input "*******"
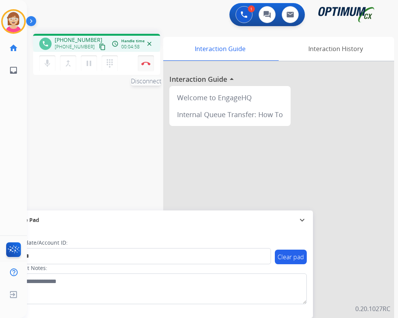
click at [145, 62] on img at bounding box center [145, 64] width 9 height 4
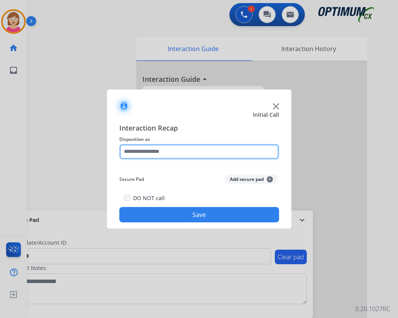
click at [140, 154] on input "text" at bounding box center [199, 151] width 160 height 15
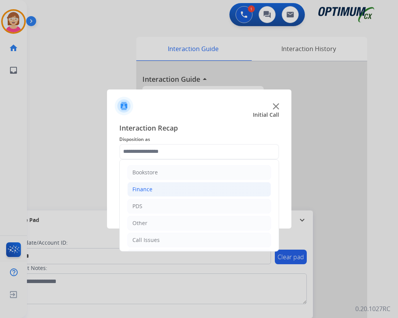
click at [146, 189] on div "Finance" at bounding box center [142, 190] width 20 height 8
drag, startPoint x: 146, startPoint y: 189, endPoint x: 171, endPoint y: 224, distance: 43.0
click at [171, 224] on div "Finance Voucher Code" at bounding box center [176, 224] width 57 height 8
type input "**********"
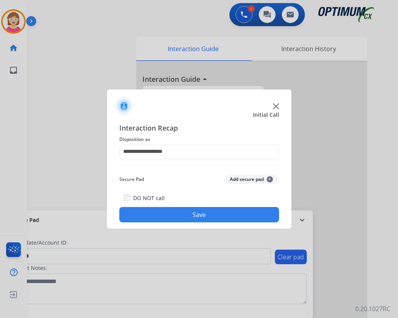
click at [267, 179] on span "+" at bounding box center [269, 179] width 6 height 6
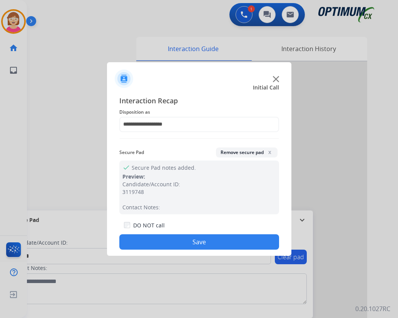
click at [164, 238] on button "Save" at bounding box center [199, 242] width 160 height 15
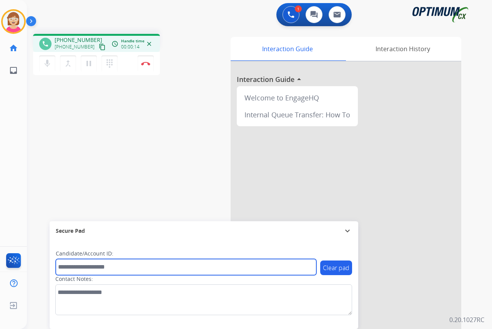
click at [77, 268] on input "text" at bounding box center [186, 267] width 261 height 16
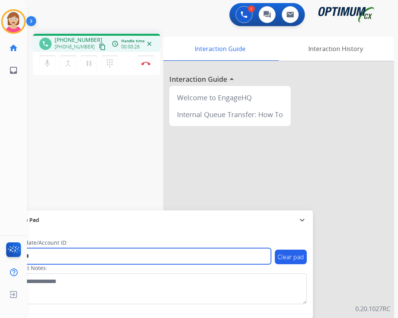
type input "*******"
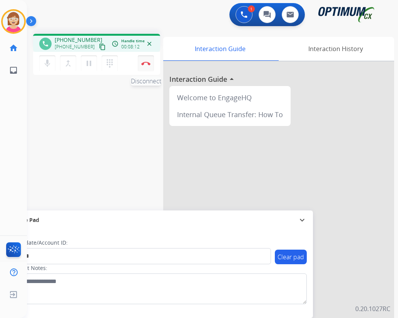
click at [146, 64] on img at bounding box center [145, 64] width 9 height 4
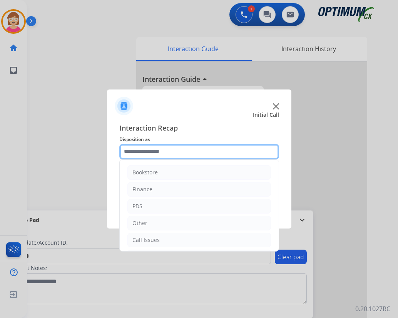
click at [129, 151] on input "text" at bounding box center [199, 151] width 160 height 15
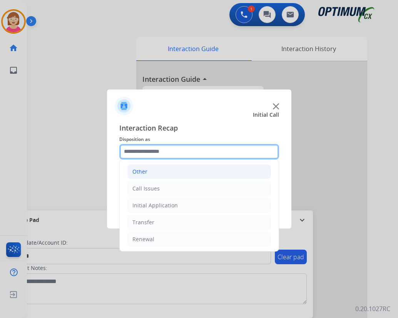
scroll to position [52, 0]
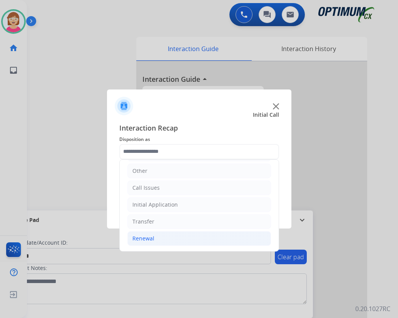
click at [147, 239] on div "Renewal" at bounding box center [143, 239] width 22 height 8
drag, startPoint x: 147, startPoint y: 239, endPoint x: 153, endPoint y: 236, distance: 6.4
click at [147, 239] on div "Renewal" at bounding box center [143, 239] width 22 height 8
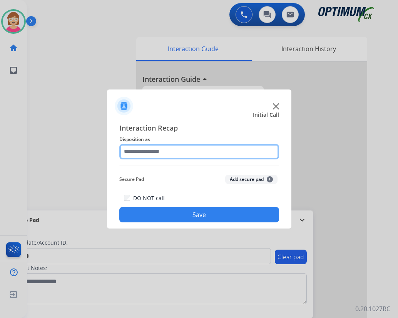
click at [136, 151] on input "text" at bounding box center [199, 151] width 160 height 15
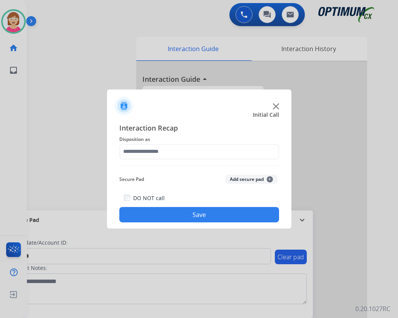
click at [67, 157] on div at bounding box center [199, 159] width 398 height 318
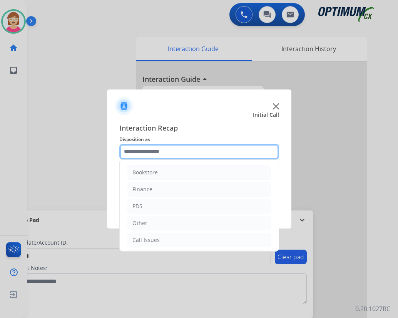
click at [208, 153] on input "text" at bounding box center [199, 151] width 160 height 15
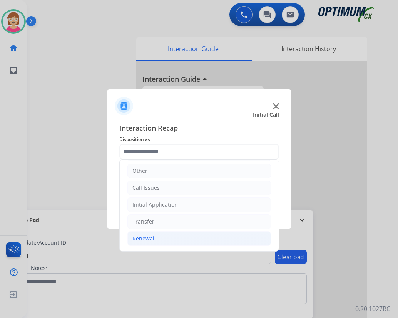
click at [143, 238] on div "Renewal" at bounding box center [143, 239] width 22 height 8
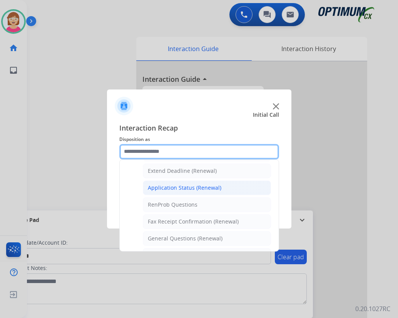
scroll to position [206, 0]
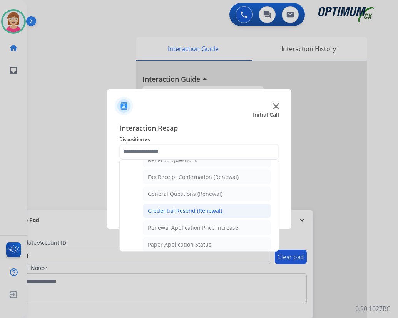
click at [166, 210] on div "Credential Resend (Renewal)" at bounding box center [185, 211] width 74 height 8
type input "**********"
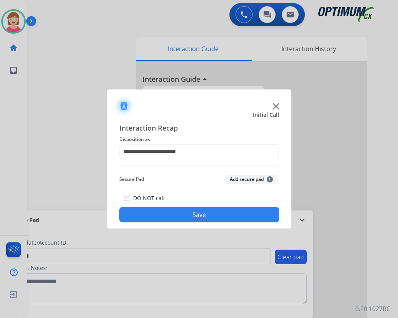
click at [268, 180] on span "+" at bounding box center [269, 179] width 6 height 6
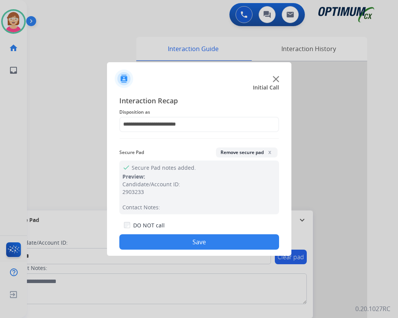
click at [166, 246] on button "Save" at bounding box center [199, 242] width 160 height 15
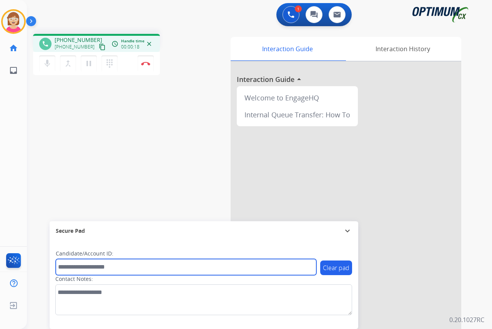
click at [68, 265] on input "text" at bounding box center [186, 267] width 261 height 16
drag, startPoint x: 68, startPoint y: 265, endPoint x: 65, endPoint y: 265, distance: 3.9
click at [63, 264] on input "text" at bounding box center [186, 267] width 261 height 16
click at [72, 268] on input "text" at bounding box center [186, 267] width 261 height 16
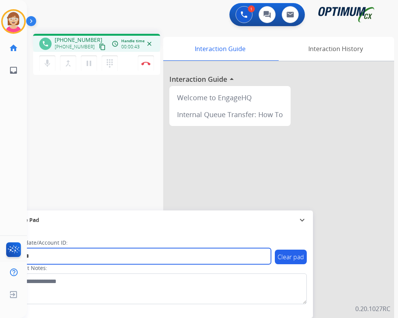
type input "*******"
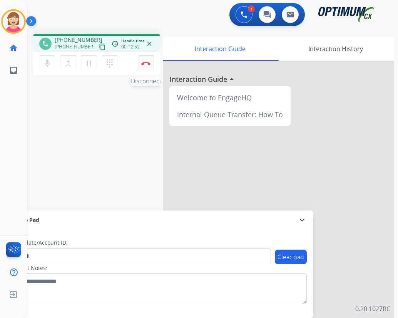
click at [144, 62] on img at bounding box center [145, 64] width 9 height 4
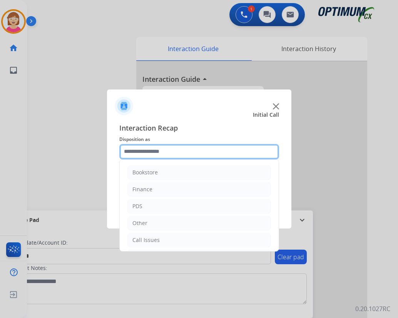
click at [128, 153] on input "text" at bounding box center [199, 151] width 160 height 15
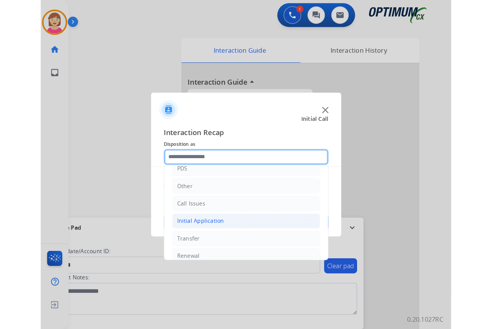
scroll to position [52, 0]
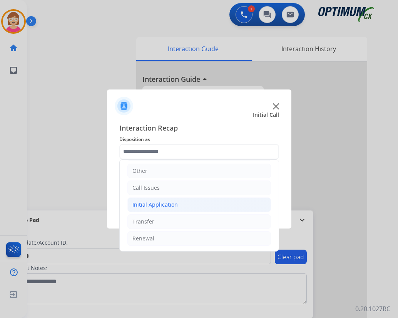
click at [151, 205] on div "Initial Application" at bounding box center [154, 205] width 45 height 8
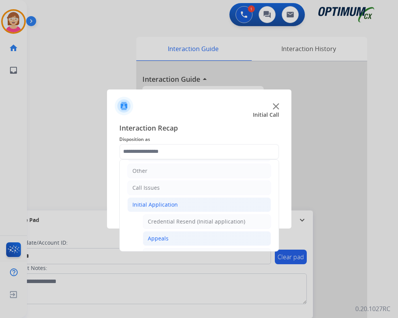
drag, startPoint x: 157, startPoint y: 239, endPoint x: 165, endPoint y: 231, distance: 10.6
click at [157, 238] on div "Appeals" at bounding box center [158, 239] width 21 height 8
type input "*******"
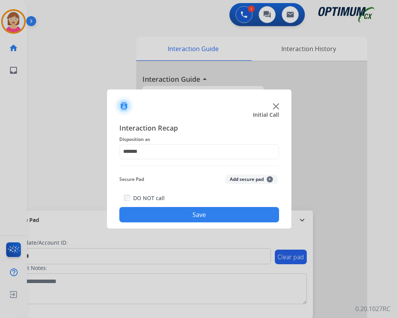
click at [270, 178] on span "+" at bounding box center [269, 179] width 6 height 6
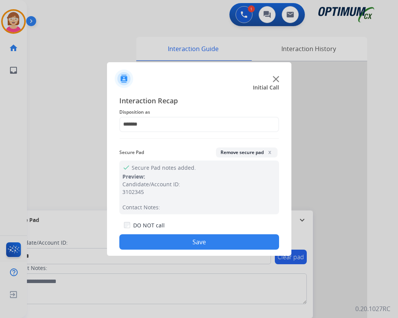
click at [170, 240] on button "Save" at bounding box center [199, 242] width 160 height 15
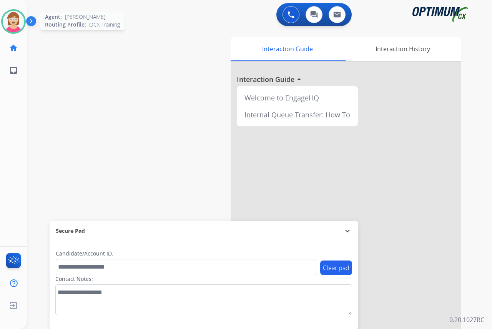
click at [10, 21] on img at bounding box center [14, 22] width 22 height 22
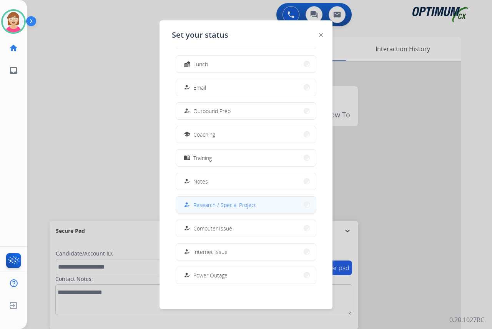
scroll to position [73, 0]
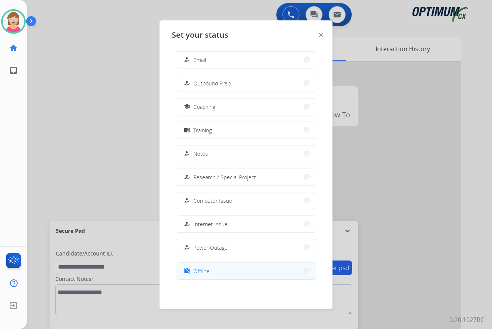
click at [201, 270] on span "Offline" at bounding box center [201, 271] width 16 height 8
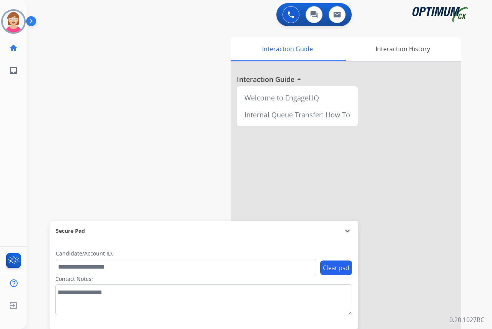
click at [10, 124] on div "[PERSON_NAME] Offline Edit Avatar Agent: [PERSON_NAME] Profile: OCX Training ho…" at bounding box center [13, 164] width 27 height 329
click at [52, 307] on span "Log out" at bounding box center [51, 306] width 18 height 7
click at [53, 306] on span "Log out" at bounding box center [51, 306] width 18 height 7
